Goal: Task Accomplishment & Management: Manage account settings

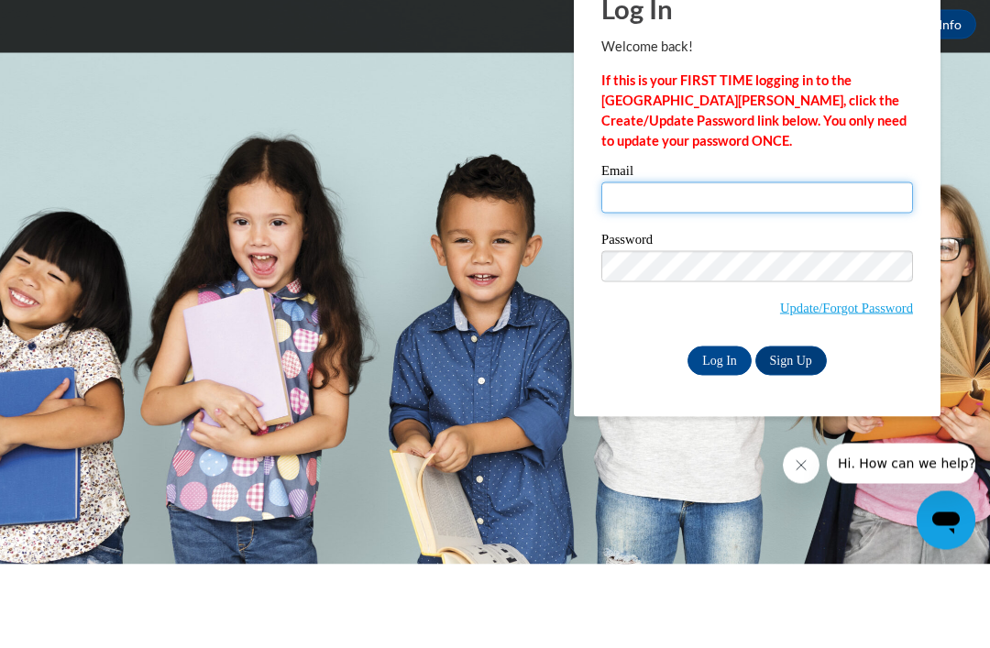
type input "[EMAIL_ADDRESS][DOMAIN_NAME]"
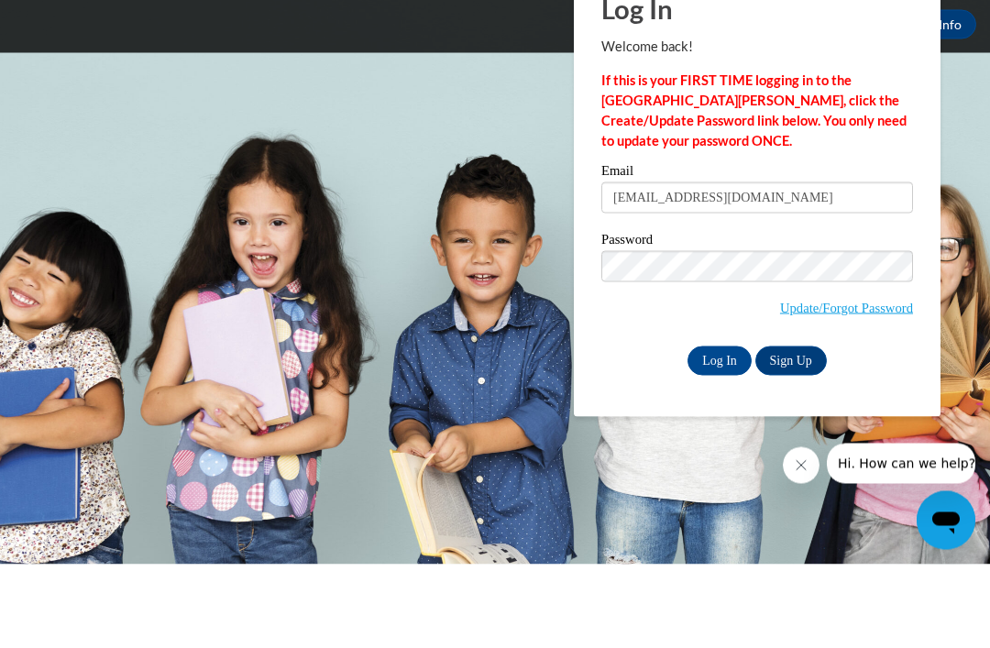
click at [720, 430] on input "Log In" at bounding box center [720, 444] width 64 height 29
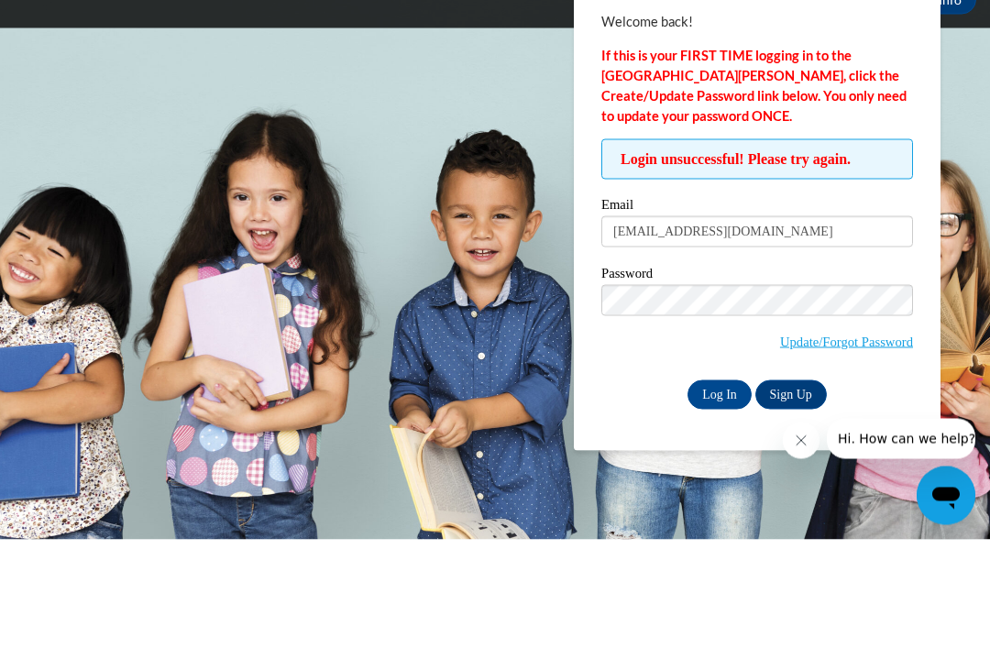
click at [857, 443] on link "Update/Forgot Password" at bounding box center [846, 450] width 133 height 15
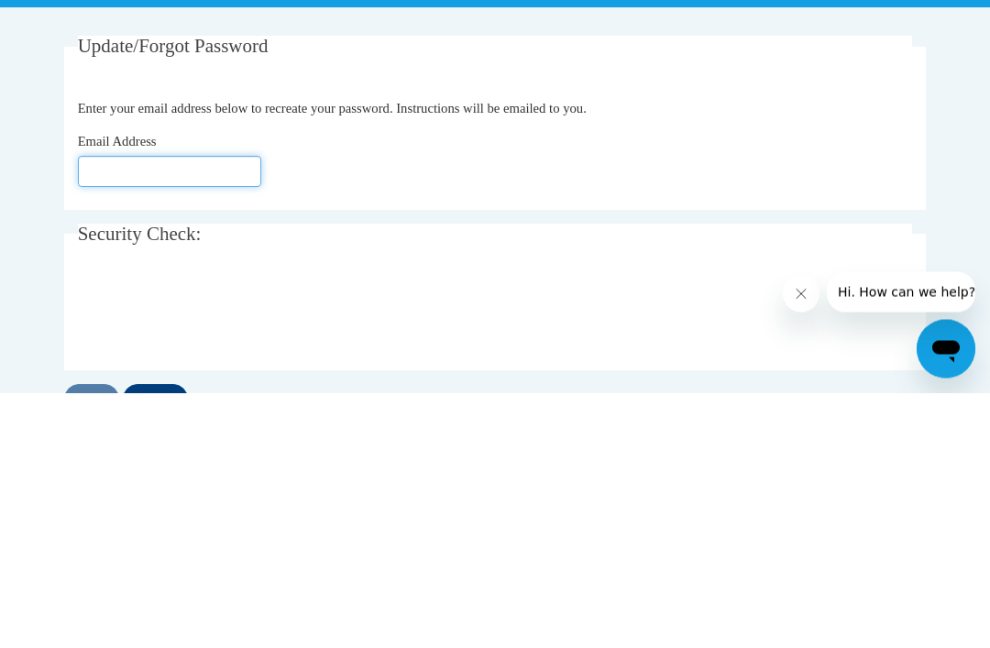
type input "[EMAIL_ADDRESS][DOMAIN_NAME]"
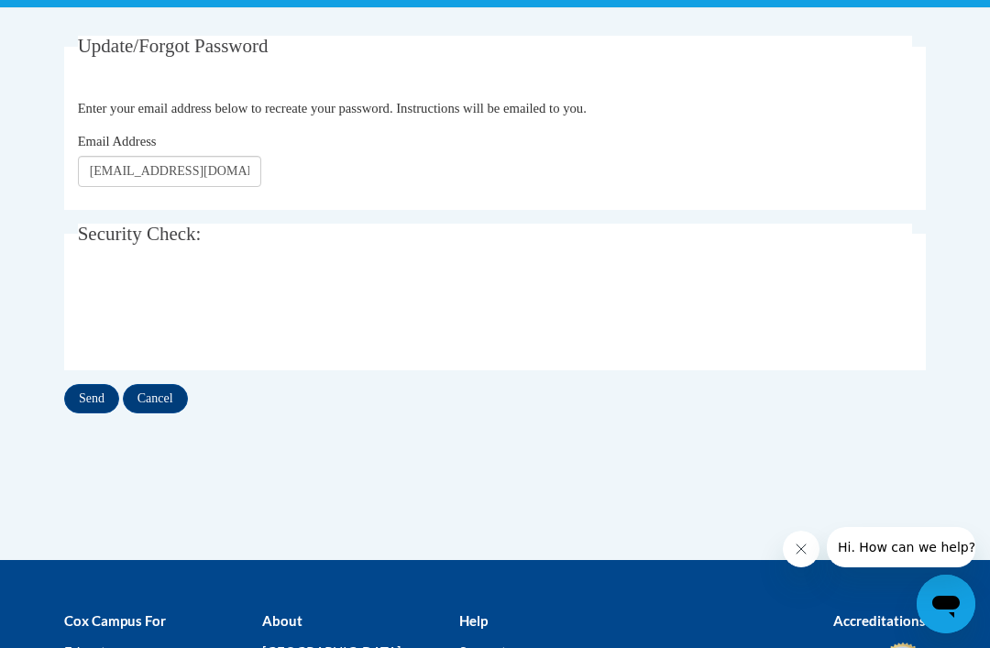
click at [85, 390] on input "Send" at bounding box center [91, 398] width 55 height 29
